Goal: Information Seeking & Learning: Find specific fact

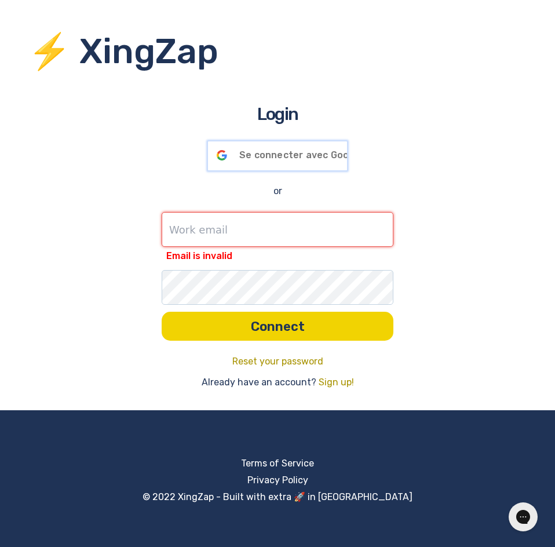
click at [311, 157] on span "Se connecter avec Google" at bounding box center [301, 155] width 124 height 11
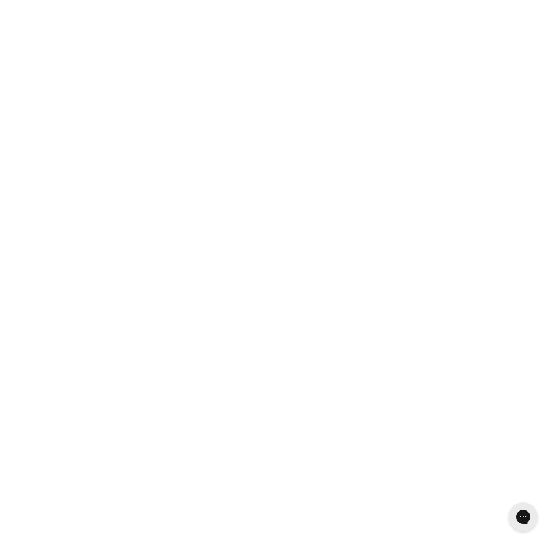
click at [288, 159] on div at bounding box center [277, 273] width 555 height 547
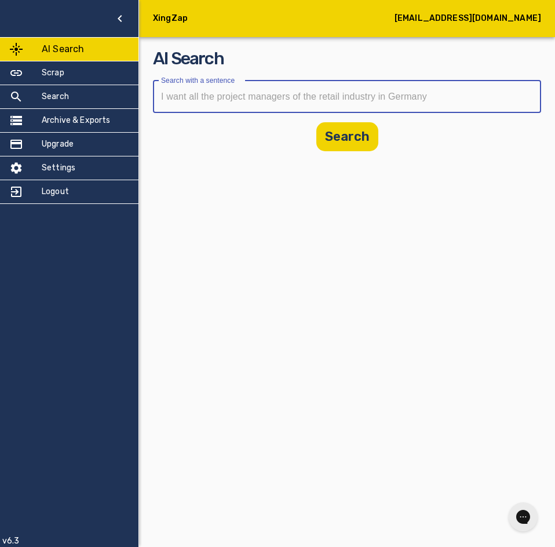
click at [231, 103] on input "text" at bounding box center [343, 97] width 380 height 32
click at [251, 93] on input "text" at bounding box center [343, 97] width 380 height 32
paste input "[PERSON_NAME]"
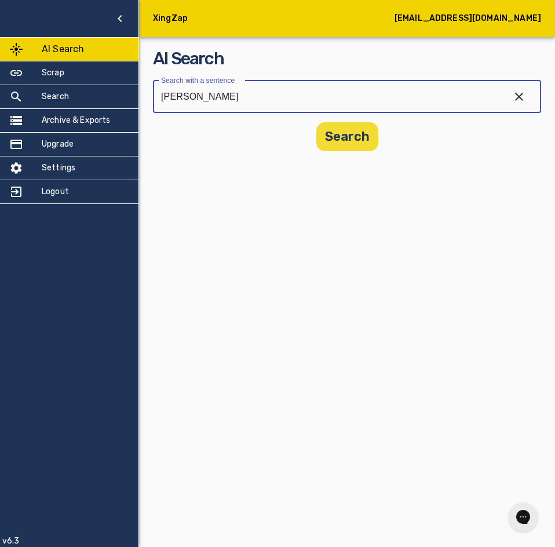
click at [345, 132] on button "Search" at bounding box center [347, 136] width 62 height 29
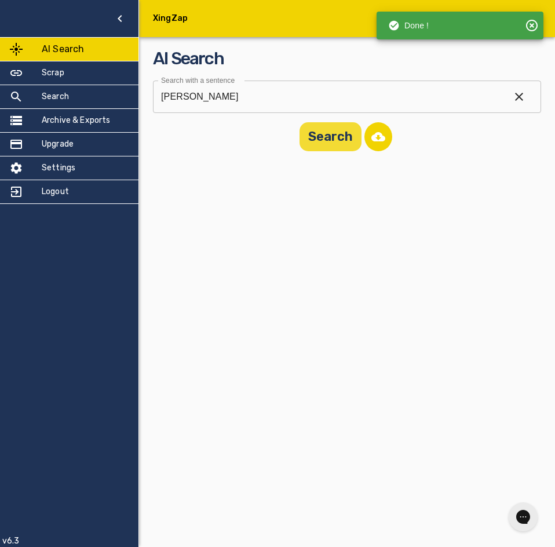
click at [332, 135] on button "Search" at bounding box center [331, 136] width 62 height 29
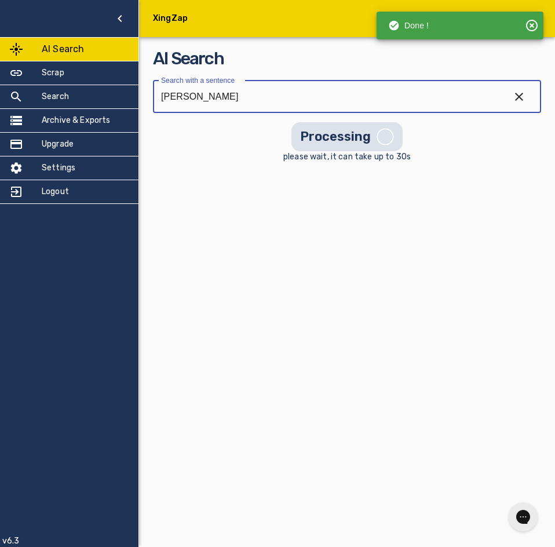
click at [389, 110] on input "[PERSON_NAME]" at bounding box center [327, 97] width 348 height 32
paste input "Geschäftsführer"
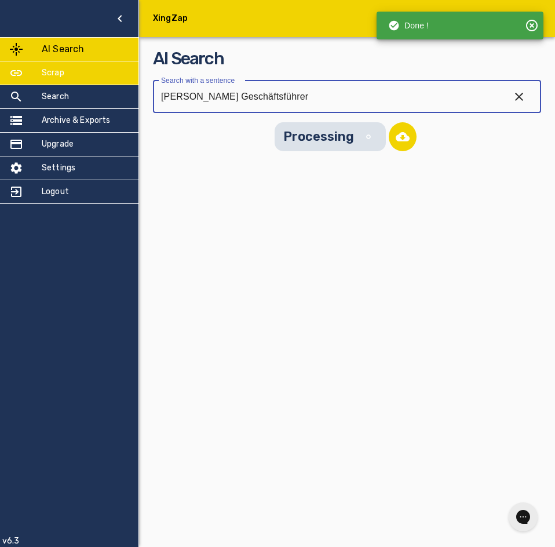
type input "[PERSON_NAME] Geschäftsführer"
click at [49, 84] on div "Scrap" at bounding box center [69, 72] width 139 height 23
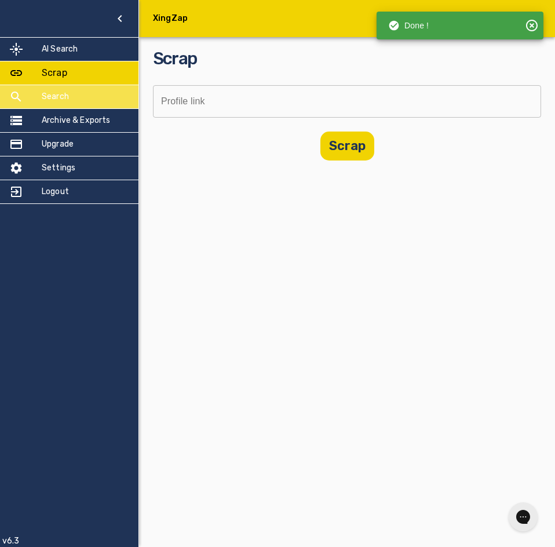
click at [53, 92] on h5 "Search" at bounding box center [55, 97] width 27 height 12
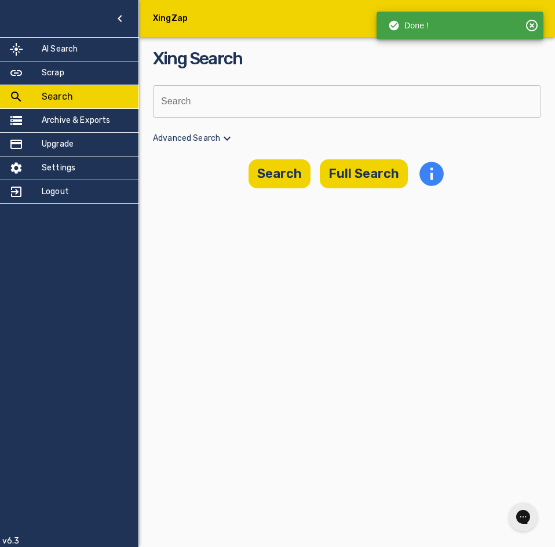
click at [271, 96] on input "text" at bounding box center [343, 101] width 380 height 32
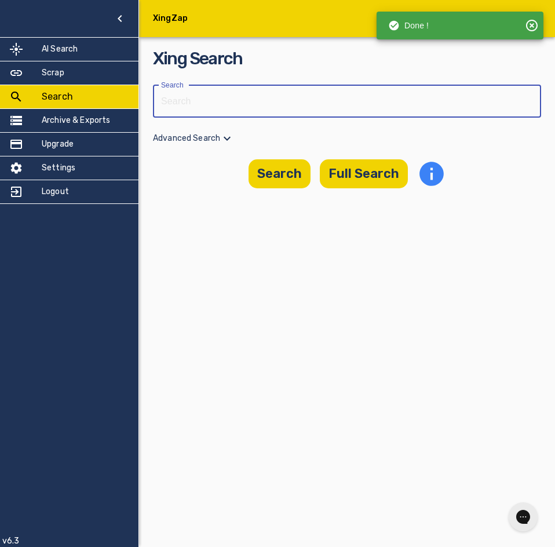
paste input "[PERSON_NAME] Geschäftsführer"
type input "[PERSON_NAME] Geschäftsführer"
click at [278, 178] on button "Search" at bounding box center [280, 173] width 62 height 29
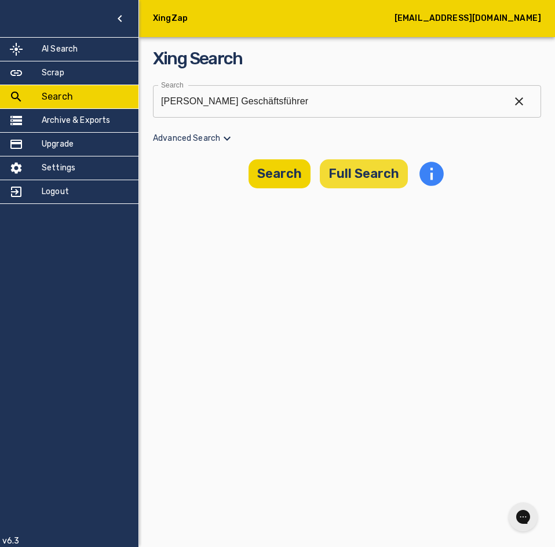
click at [358, 174] on button "Full Search" at bounding box center [364, 173] width 88 height 29
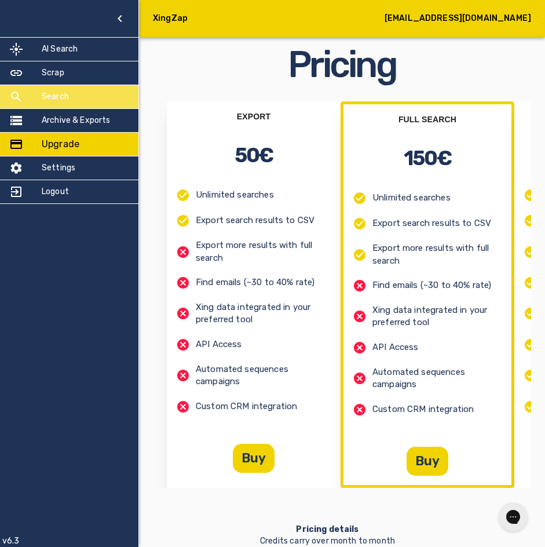
click at [56, 101] on h5 "Search" at bounding box center [55, 97] width 27 height 12
